Goal: Task Accomplishment & Management: Manage account settings

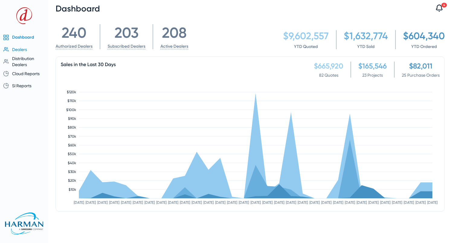
click at [18, 50] on span "Dealers" at bounding box center [19, 49] width 15 height 5
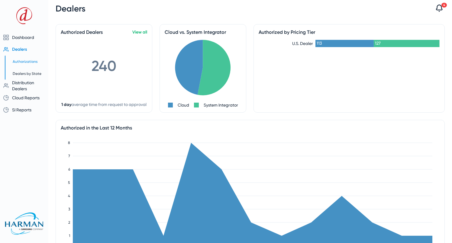
click at [27, 60] on span "Authorizations" at bounding box center [25, 61] width 25 height 4
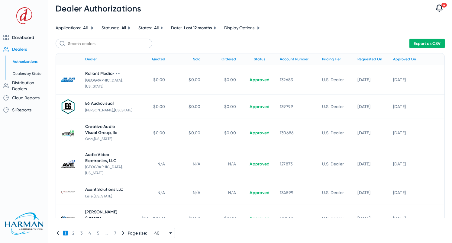
click at [117, 75] on icon at bounding box center [116, 73] width 7 height 7
click at [124, 80] on span "Edit" at bounding box center [130, 83] width 24 height 7
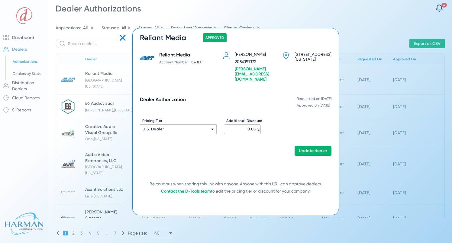
click at [118, 39] on icon at bounding box center [123, 38] width 10 height 10
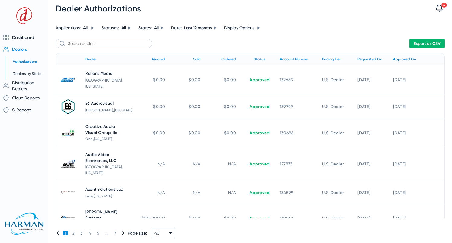
click at [116, 232] on span "7" at bounding box center [115, 233] width 6 height 5
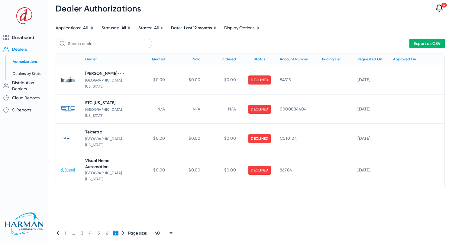
click at [123, 74] on icon at bounding box center [120, 73] width 7 height 7
click at [134, 81] on span "Edit" at bounding box center [138, 83] width 24 height 7
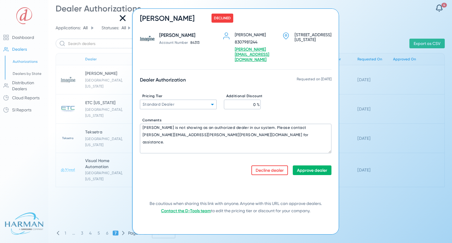
click at [207, 101] on div "Standard Dealer" at bounding box center [176, 104] width 68 height 7
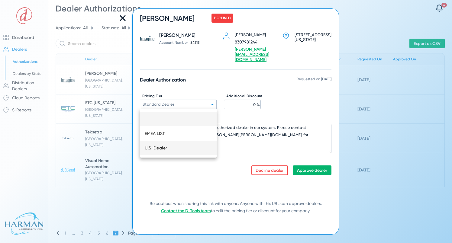
click at [193, 154] on mat-option "U.S. Dealer" at bounding box center [178, 148] width 77 height 14
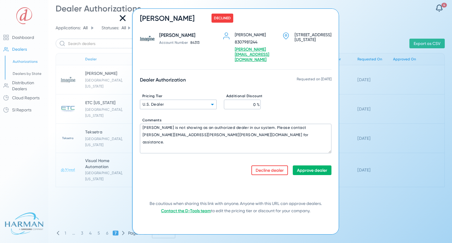
click at [193, 154] on div "Dealer Authorization Requested on [DATE] Pricing Tier U.S. Dealer Additional Di…" at bounding box center [235, 126] width 191 height 98
click at [205, 139] on textarea "[PERSON_NAME] is not showing as an authorized dealer in our system. Please cont…" at bounding box center [235, 139] width 191 height 30
